Goal: Find specific page/section: Find specific page/section

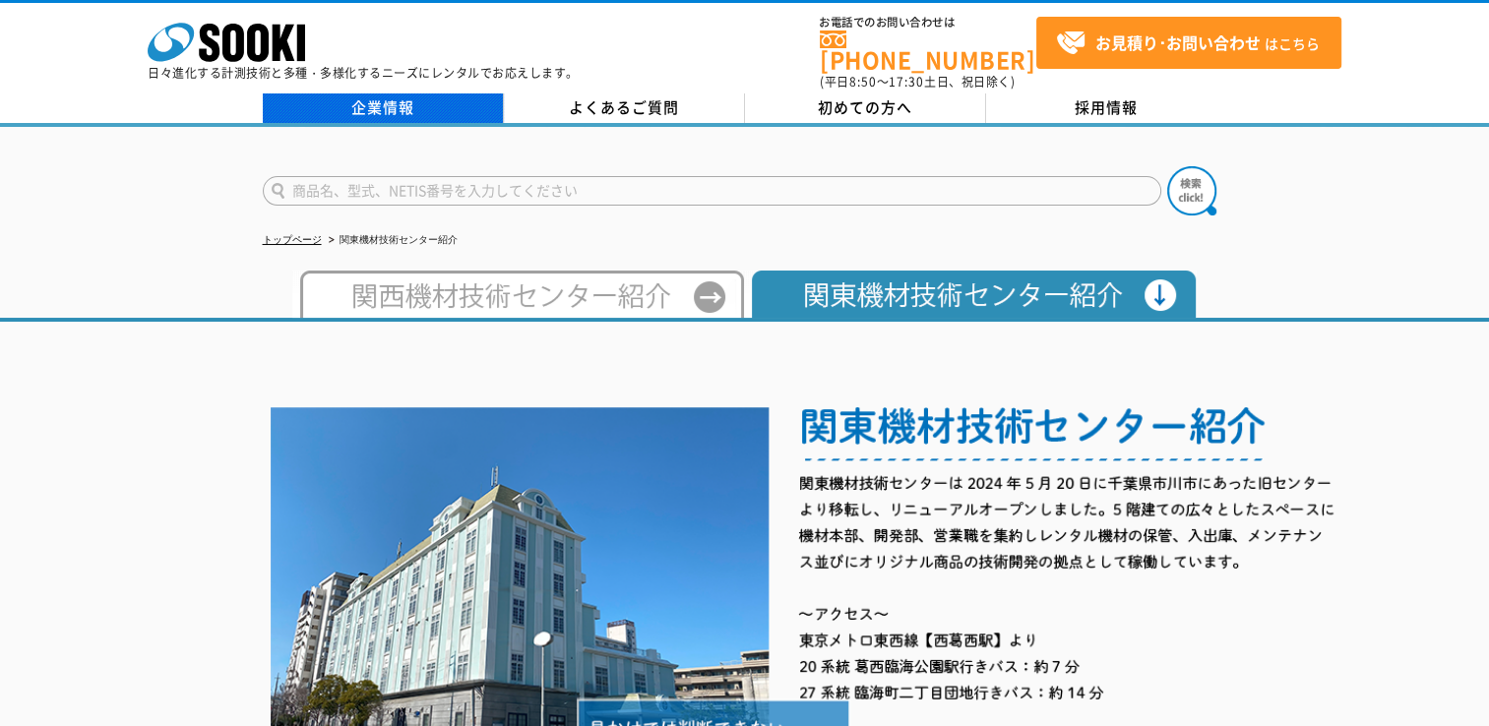
click at [440, 98] on link "企業情報" at bounding box center [383, 108] width 241 height 30
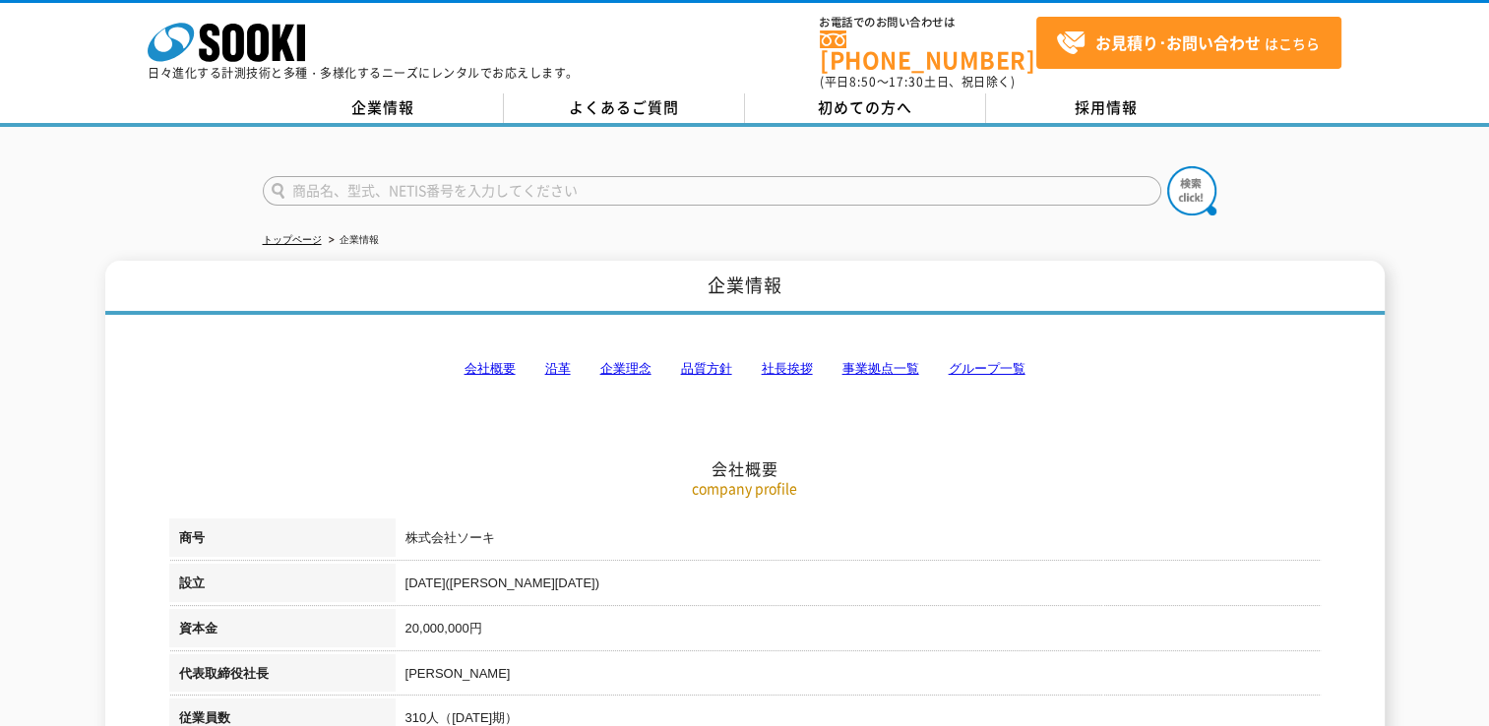
click at [866, 361] on link "事業拠点一覧" at bounding box center [880, 368] width 77 height 15
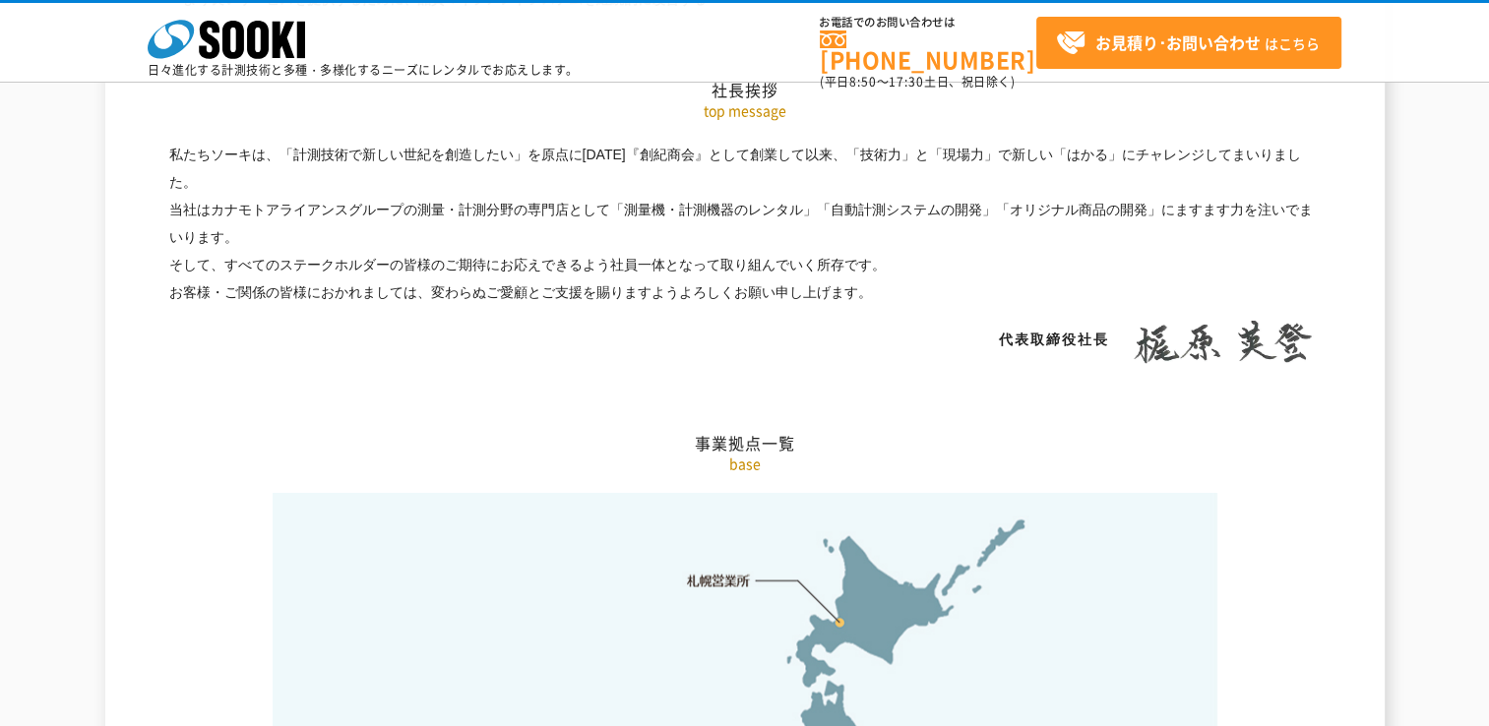
scroll to position [3950, 0]
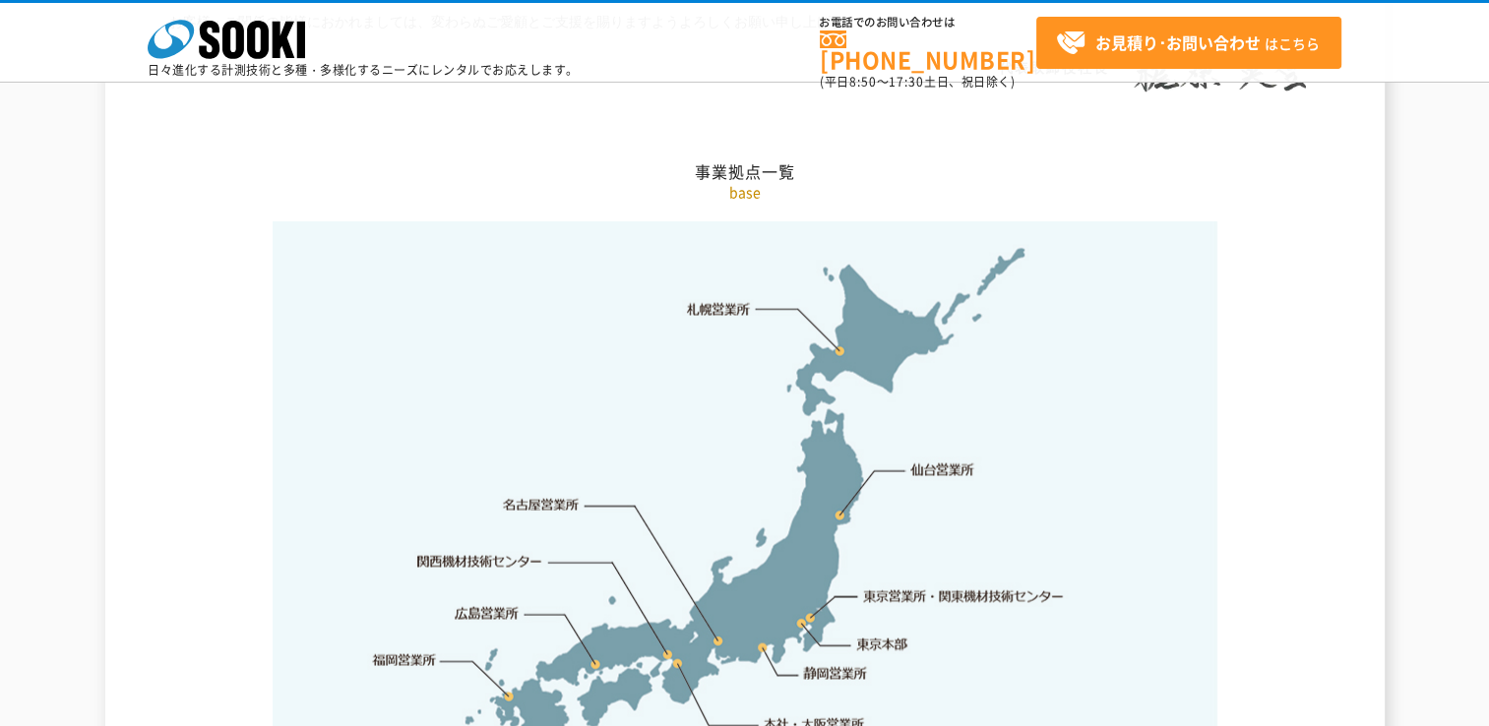
click at [924, 586] on link "東京営業所・関東機材技術センター" at bounding box center [965, 596] width 202 height 20
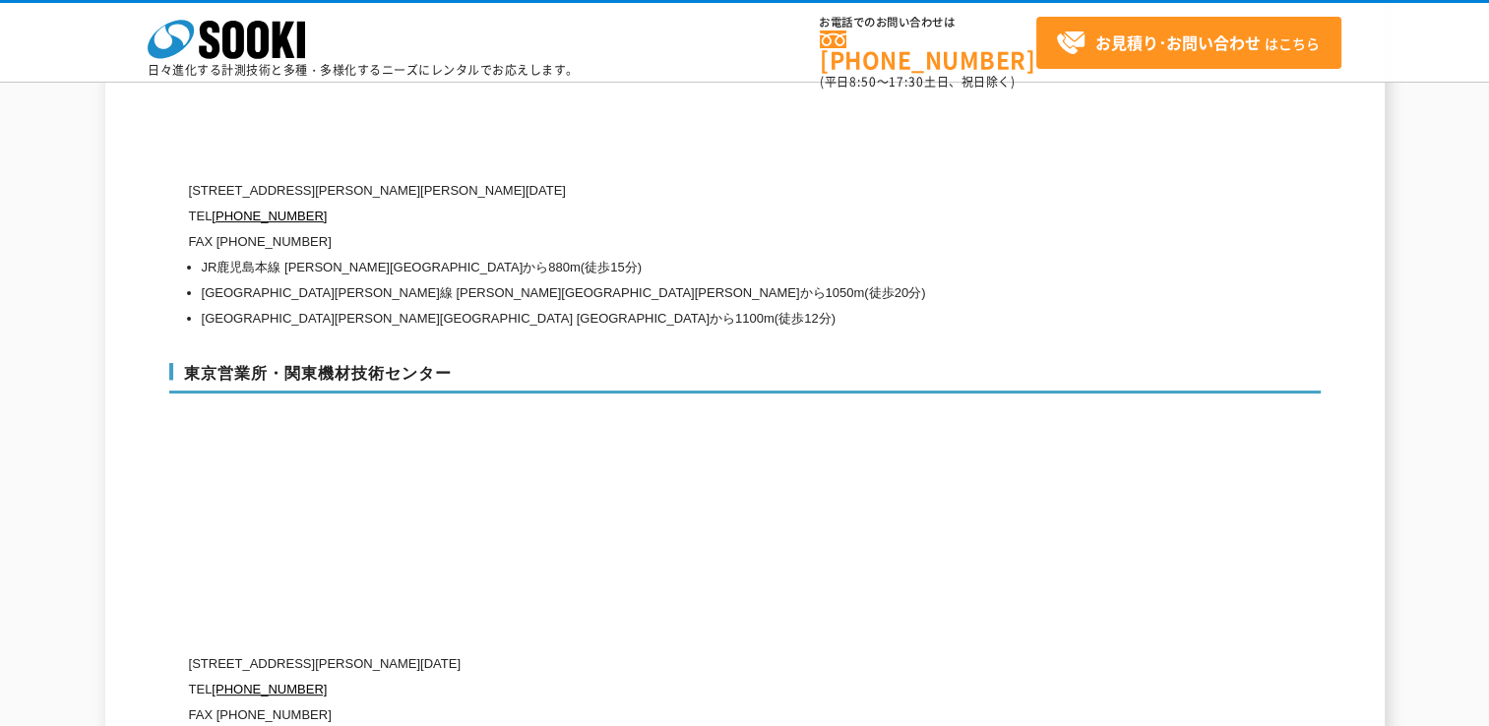
scroll to position [8209, 0]
